Goal: Task Accomplishment & Management: Manage account settings

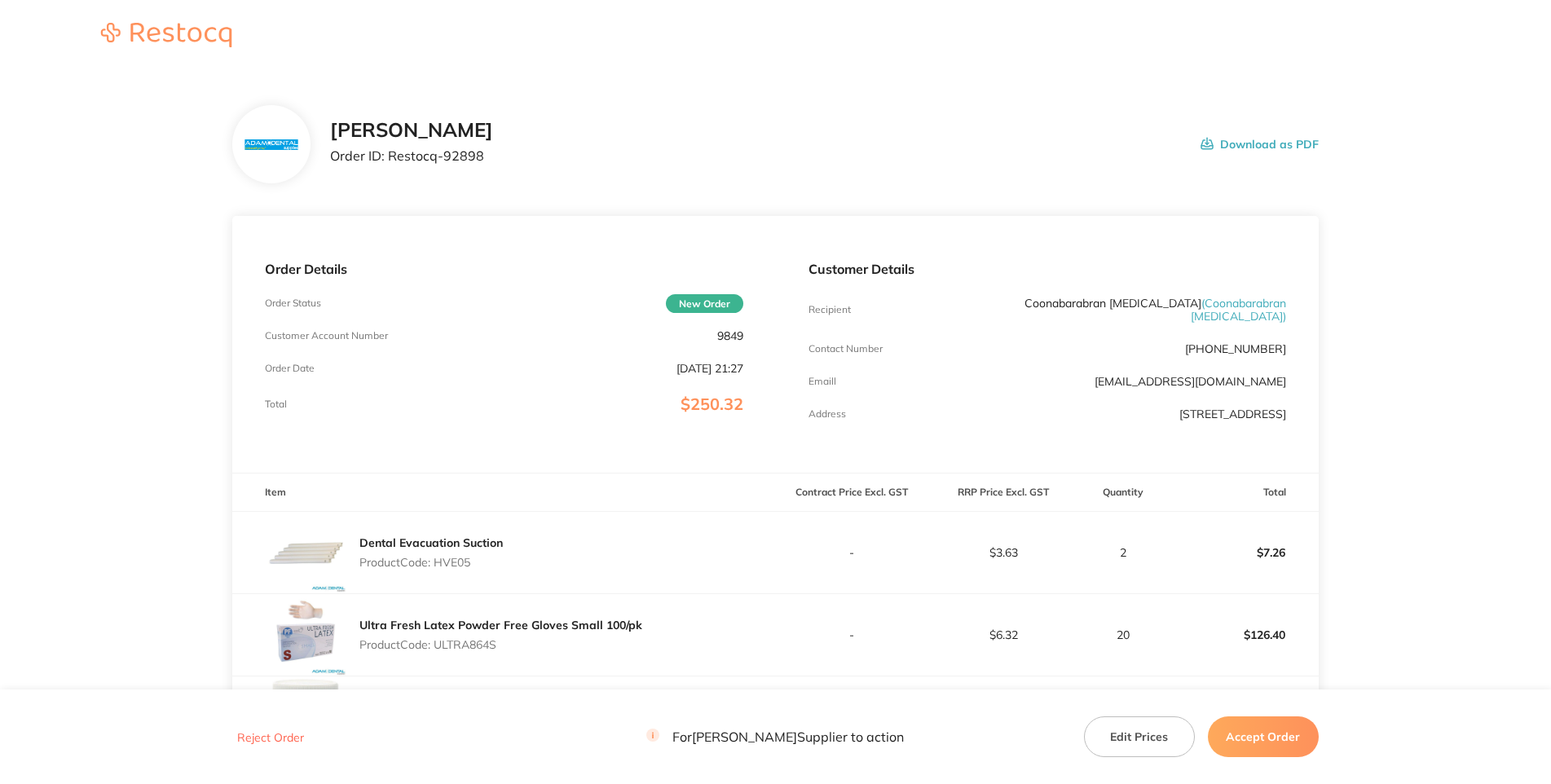
click at [1211, 156] on div "[PERSON_NAME] Order ID: Restocq- 92898 Download as PDF" at bounding box center [775, 144] width 1086 height 78
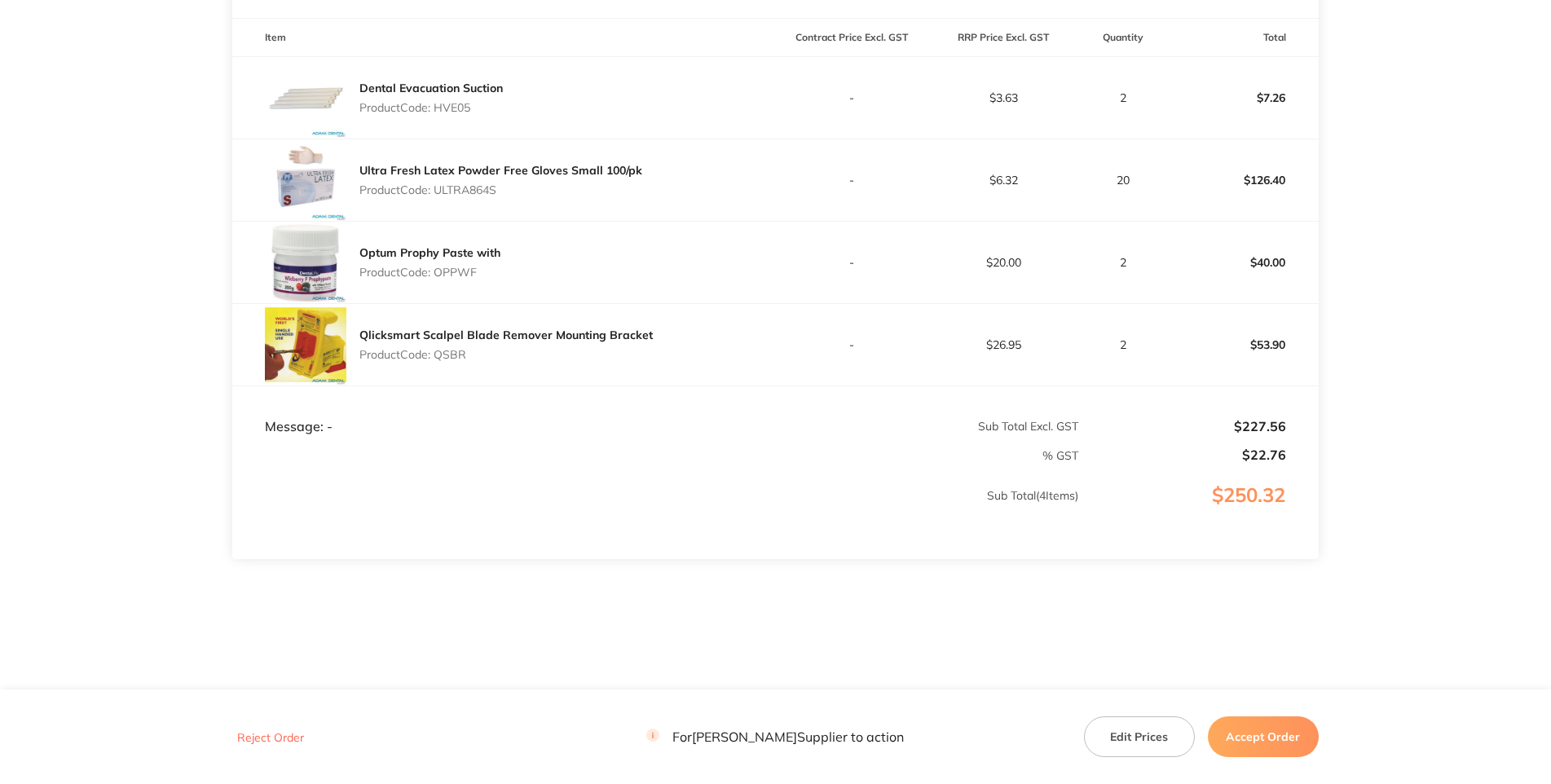
scroll to position [235, 0]
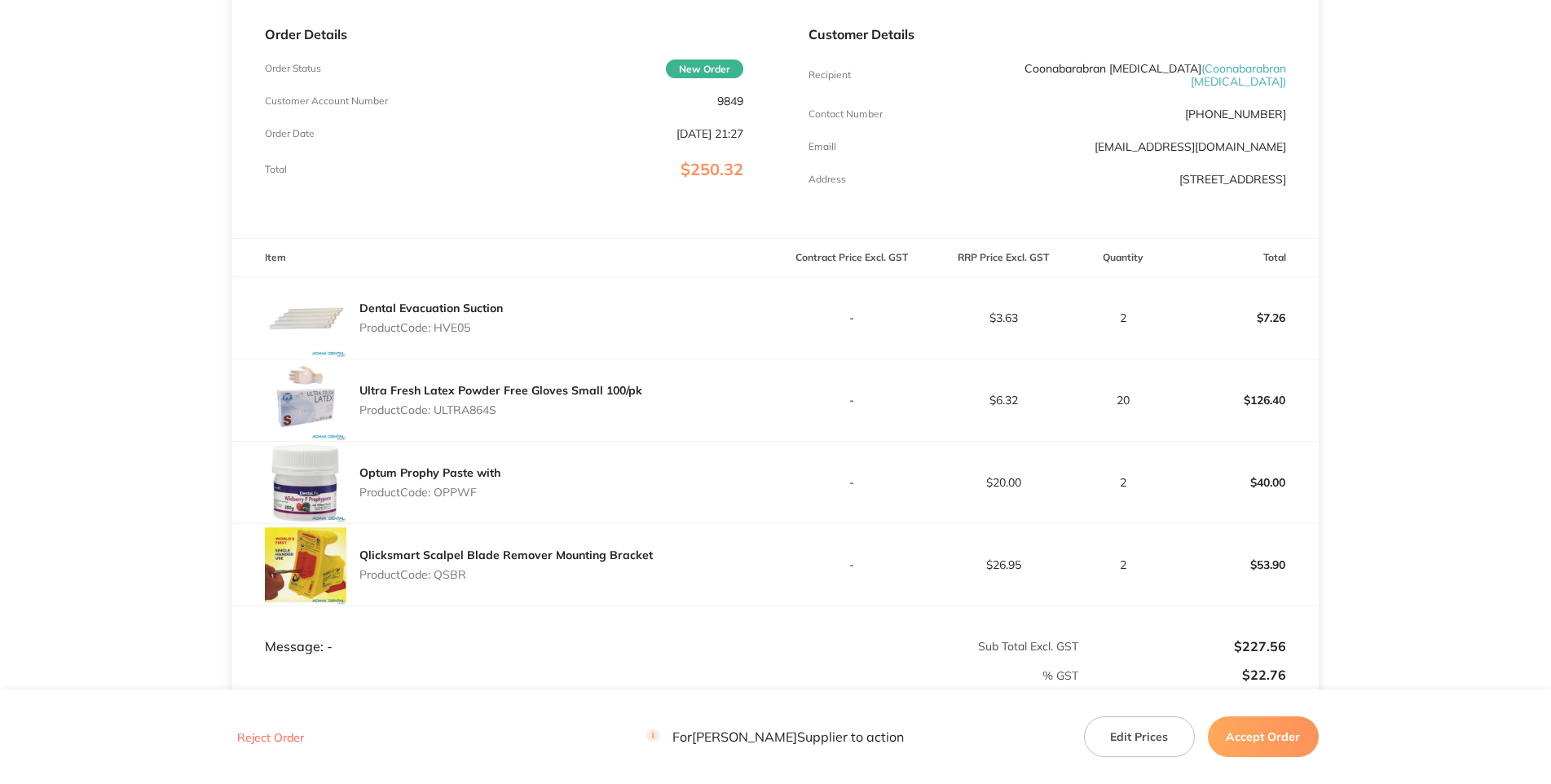
click at [730, 107] on p "9849" at bounding box center [729, 100] width 26 height 13
click at [736, 107] on p "9849" at bounding box center [729, 100] width 26 height 13
click at [735, 107] on p "9849" at bounding box center [729, 100] width 26 height 13
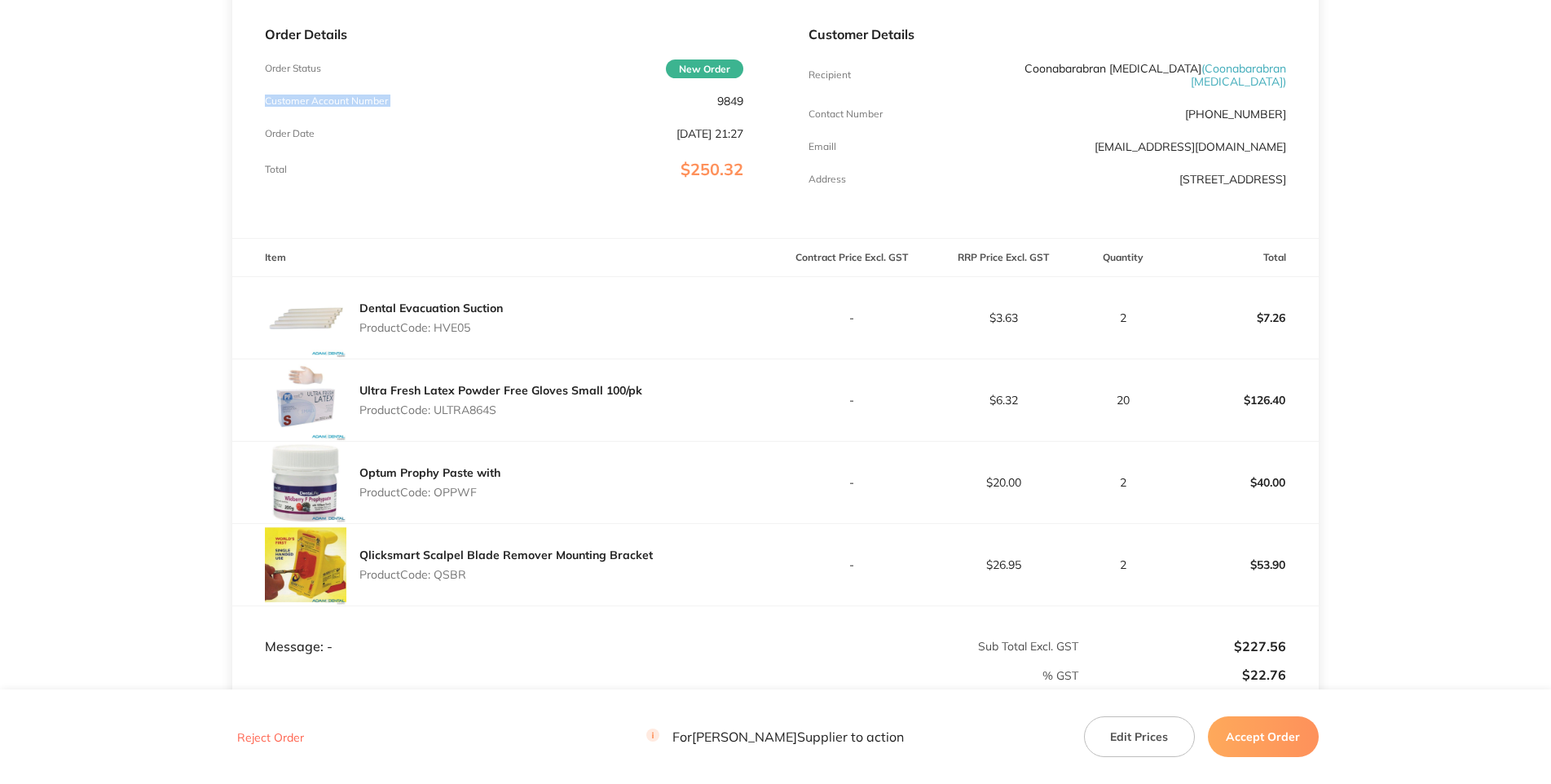
click at [730, 107] on p "9849" at bounding box center [729, 100] width 26 height 13
click at [468, 334] on p "Product Code: HVE05" at bounding box center [431, 326] width 143 height 13
click at [478, 423] on div "Ultra Fresh Latex Powder Free Gloves Small 100/pk Product Code: ULTRA864S" at bounding box center [500, 400] width 283 height 45
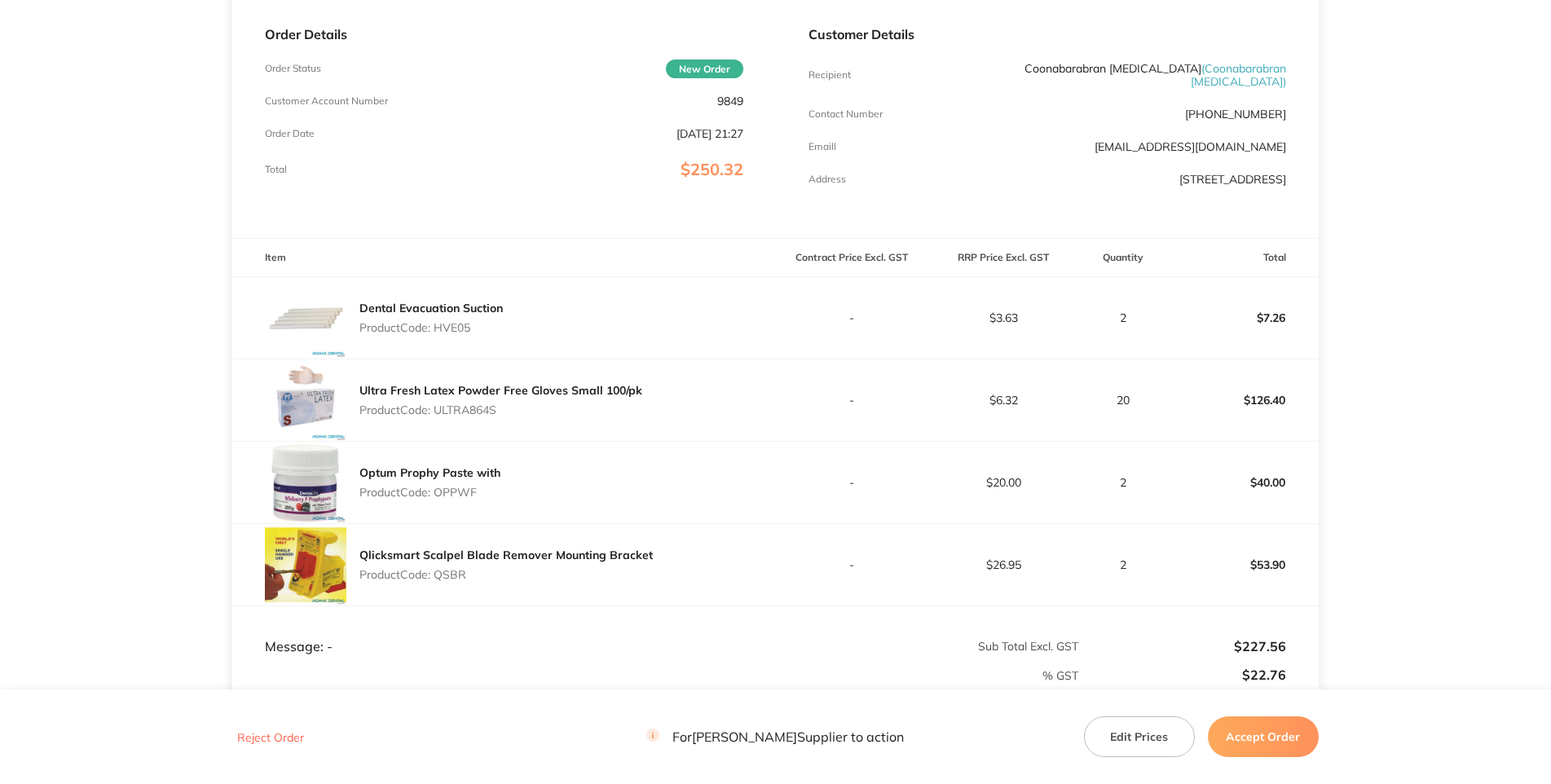
click at [477, 416] on p "Product Code: ULTRA864S" at bounding box center [500, 409] width 283 height 13
click at [474, 416] on p "Product Code: ULTRA864S" at bounding box center [500, 409] width 283 height 13
click at [459, 498] on p "Product Code: OPPWF" at bounding box center [430, 491] width 141 height 13
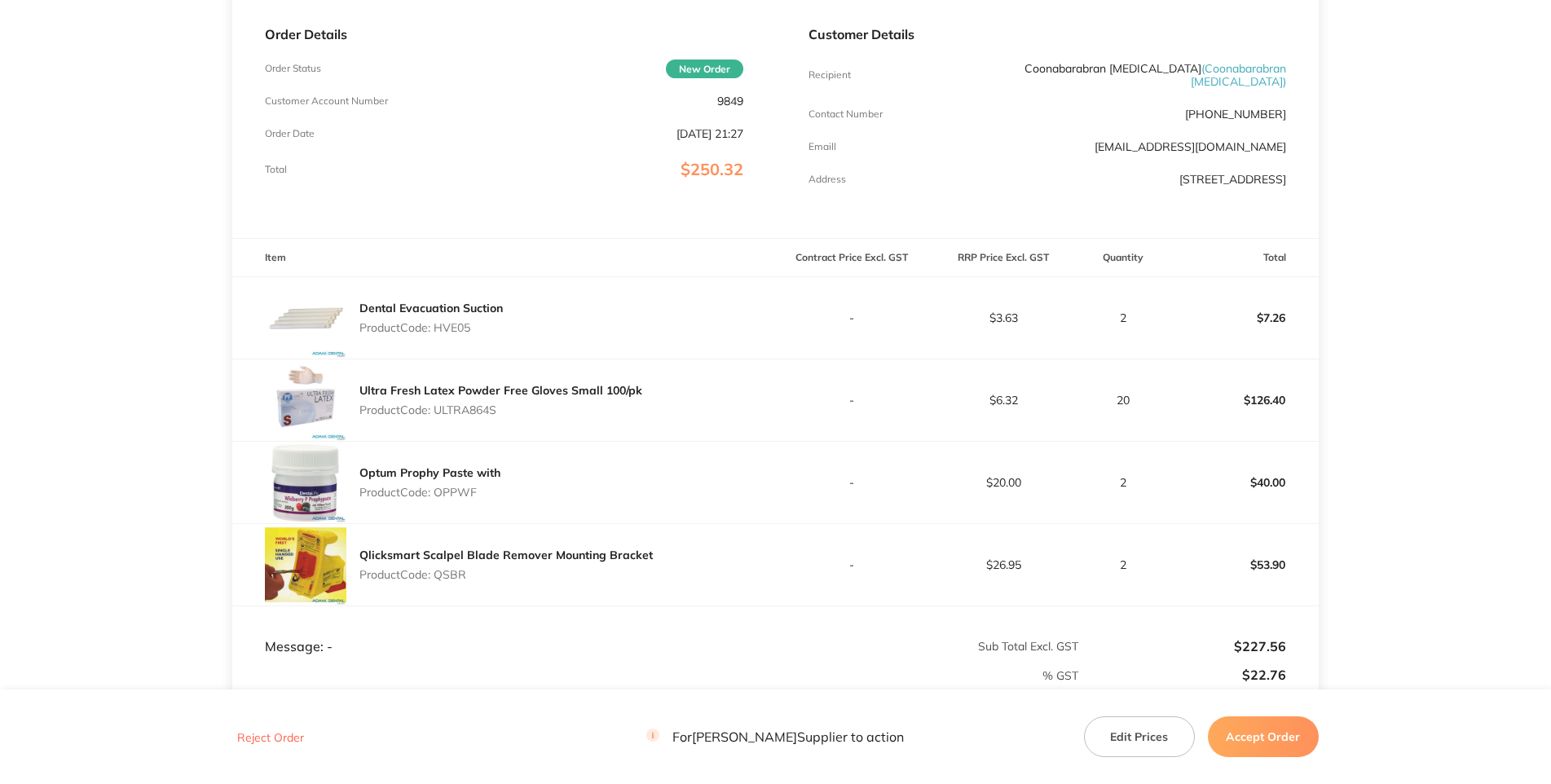
click at [456, 581] on p "Product Code: QSBR" at bounding box center [506, 574] width 294 height 13
click at [1419, 453] on main "[PERSON_NAME] Order ID: Restocq- 92898 Download as PDF Order Details Order Stat…" at bounding box center [776, 373] width 1551 height 1071
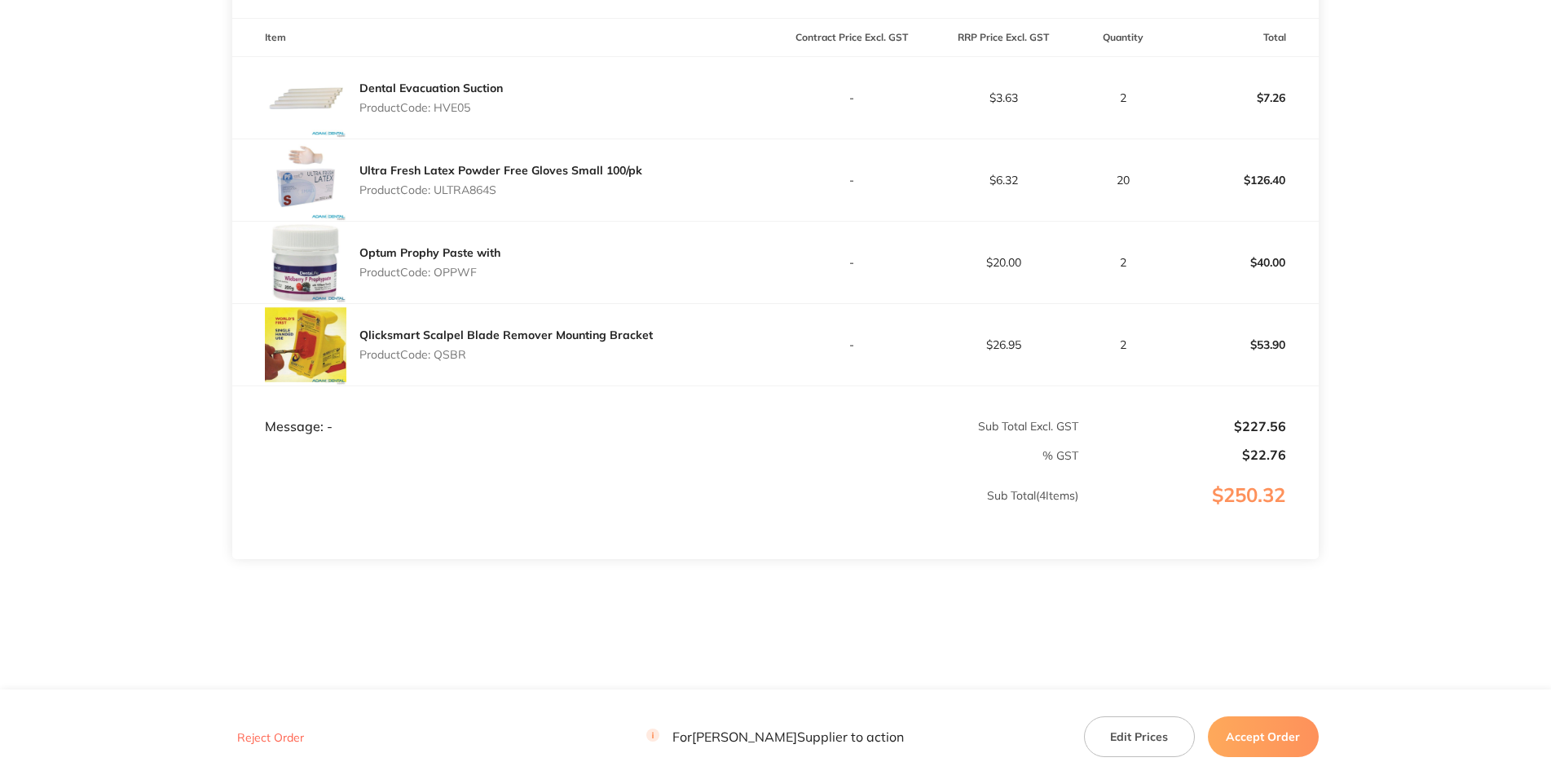
click at [1259, 737] on button "Accept Order" at bounding box center [1262, 737] width 111 height 41
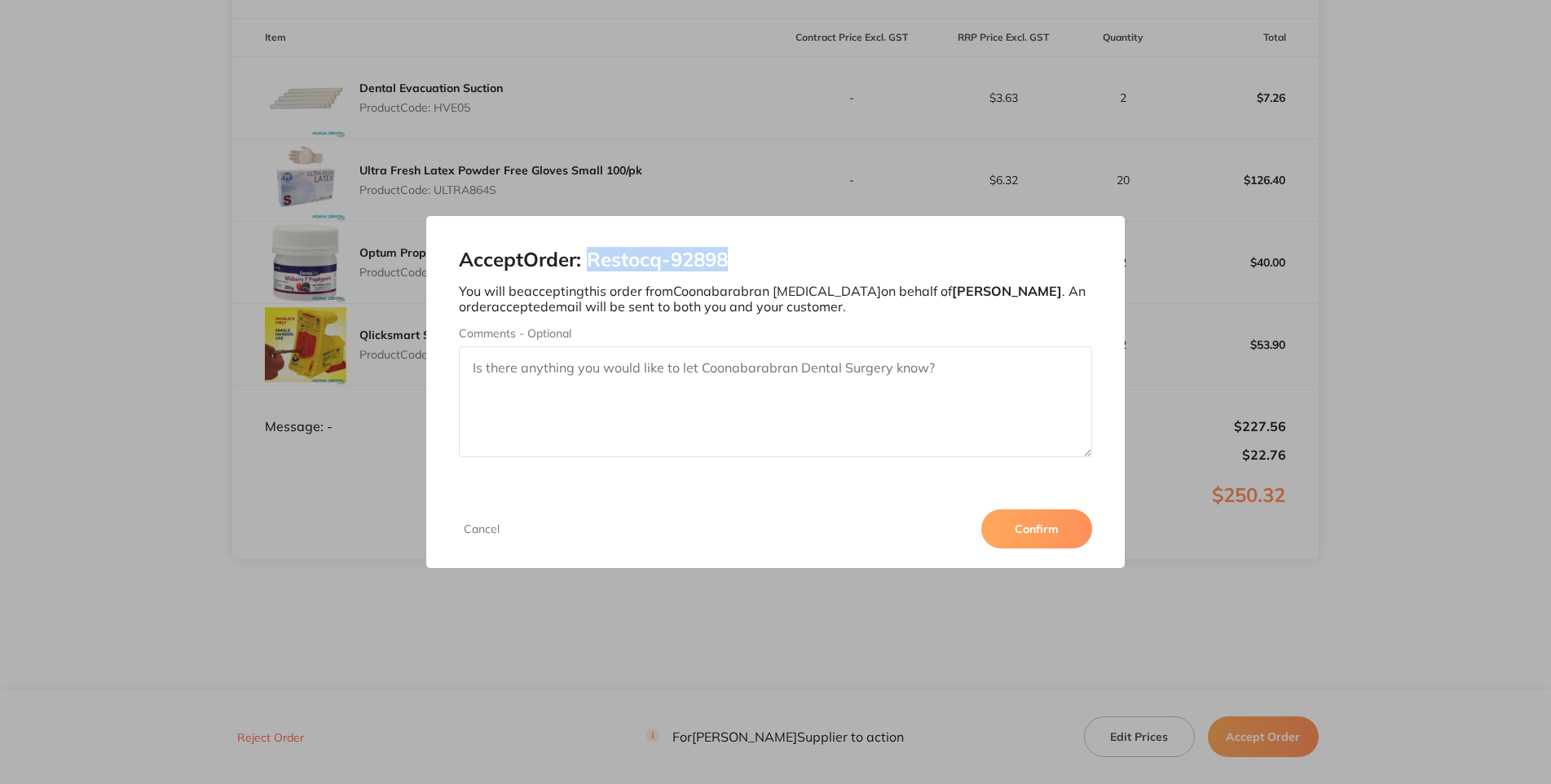
drag, startPoint x: 1099, startPoint y: 440, endPoint x: 946, endPoint y: 428, distance: 153.5
click at [946, 271] on h2 "Accept Order: Restocq- 92898" at bounding box center [775, 260] width 633 height 23
click at [1092, 548] on button "Confirm" at bounding box center [1036, 528] width 111 height 39
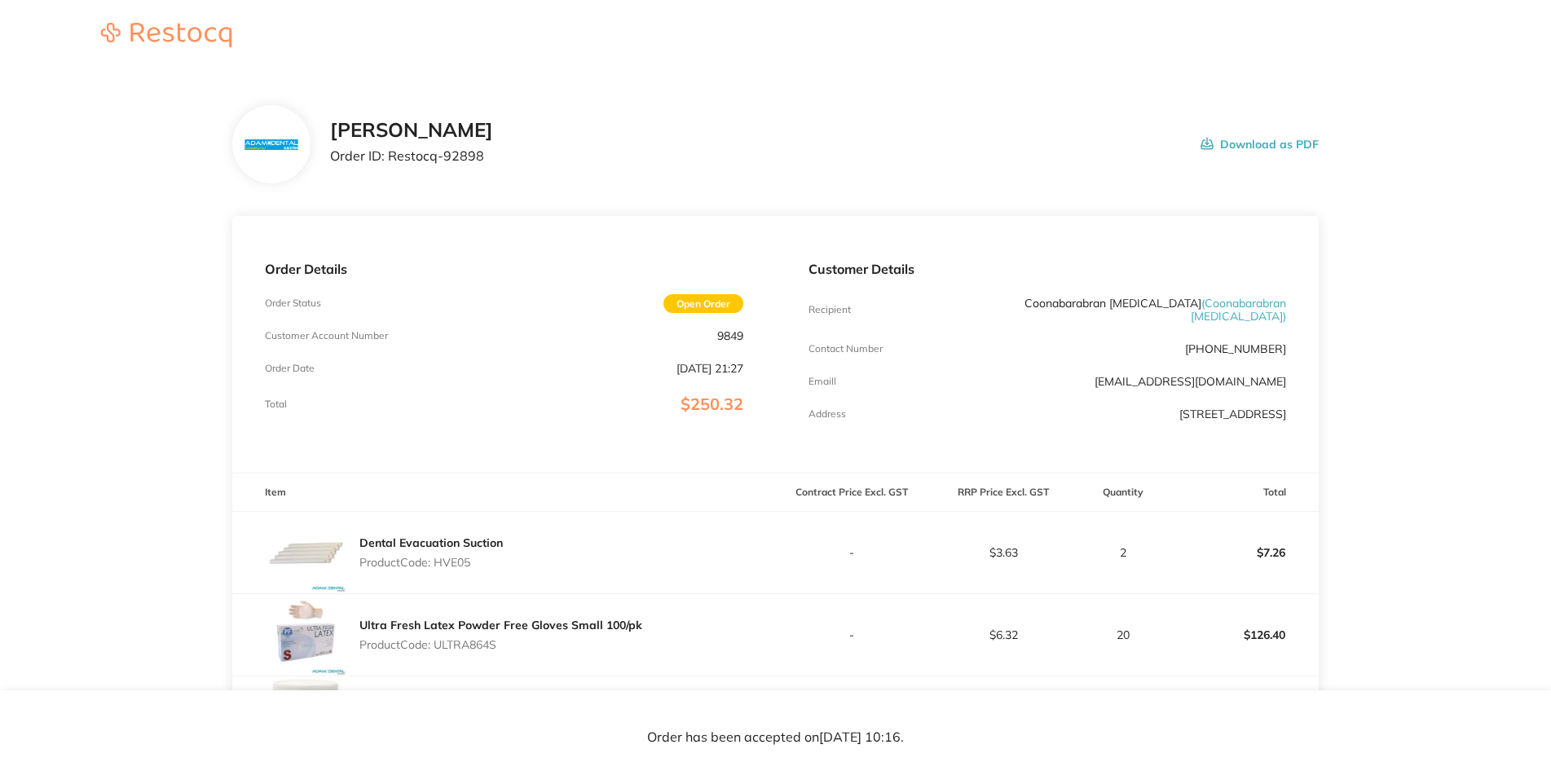
drag, startPoint x: 602, startPoint y: 190, endPoint x: 585, endPoint y: 190, distance: 17.0
click at [493, 142] on h2 "[PERSON_NAME]" at bounding box center [411, 130] width 163 height 23
